Goal: Task Accomplishment & Management: Complete application form

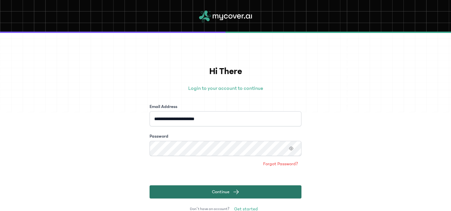
click at [241, 189] on button "Continue" at bounding box center [225, 192] width 152 height 13
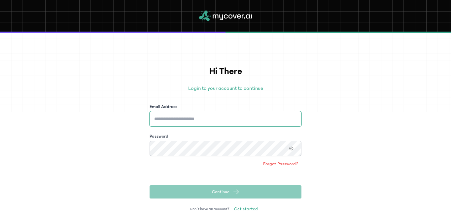
type input "**********"
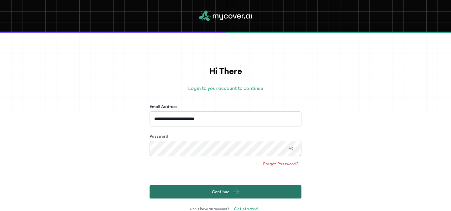
click at [240, 195] on button "Continue" at bounding box center [225, 192] width 152 height 13
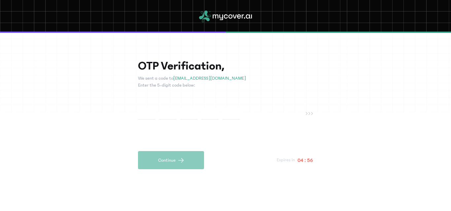
type input "*"
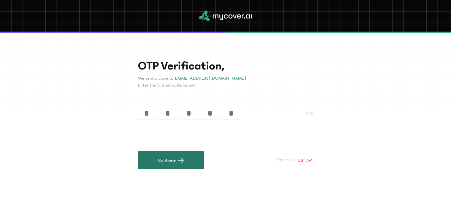
type input "*"
click at [160, 153] on button "Continue" at bounding box center [171, 160] width 66 height 18
click at [164, 159] on button "Continue" at bounding box center [171, 160] width 66 height 18
click at [171, 159] on button "Continue" at bounding box center [171, 160] width 66 height 18
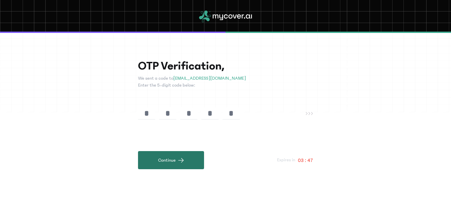
click at [171, 159] on button "Continue" at bounding box center [171, 160] width 66 height 18
click at [162, 158] on button "Continue" at bounding box center [171, 160] width 66 height 18
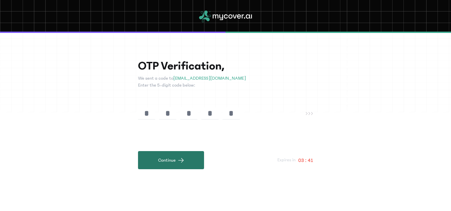
click at [181, 159] on span "submit" at bounding box center [180, 160] width 7 height 7
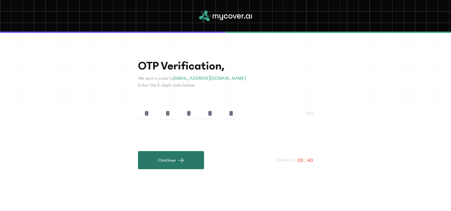
click at [181, 159] on span "submit" at bounding box center [180, 160] width 7 height 7
click at [166, 157] on button "Continue" at bounding box center [171, 160] width 66 height 18
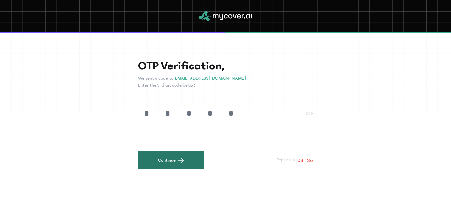
click at [166, 157] on button "Continue" at bounding box center [171, 160] width 66 height 18
click at [185, 159] on button "Continue" at bounding box center [171, 160] width 66 height 18
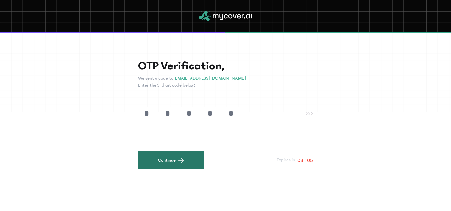
click at [185, 159] on button "Continue" at bounding box center [171, 160] width 66 height 18
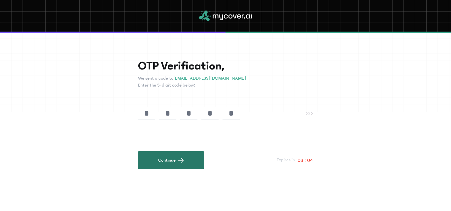
click at [185, 159] on button "Continue" at bounding box center [171, 160] width 66 height 18
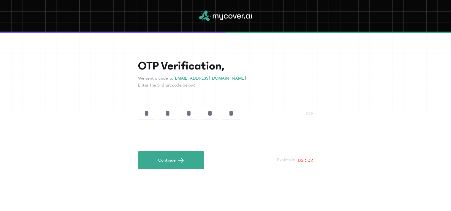
drag, startPoint x: 185, startPoint y: 159, endPoint x: 307, endPoint y: 115, distance: 129.7
click at [307, 115] on div "OTP Verification, We sent a code to [EMAIL_ADDRESS][DOMAIN_NAME] Enter the 5-di…" at bounding box center [225, 114] width 175 height 110
click at [307, 115] on icon at bounding box center [308, 113] width 7 height 3
click at [230, 116] on input "*" at bounding box center [230, 114] width 17 height 12
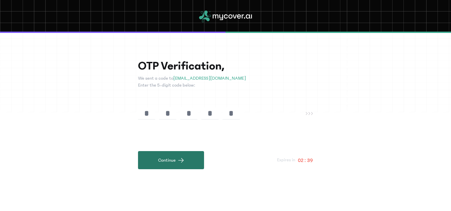
click at [177, 161] on span "submit" at bounding box center [180, 160] width 7 height 7
